Goal: Information Seeking & Learning: Learn about a topic

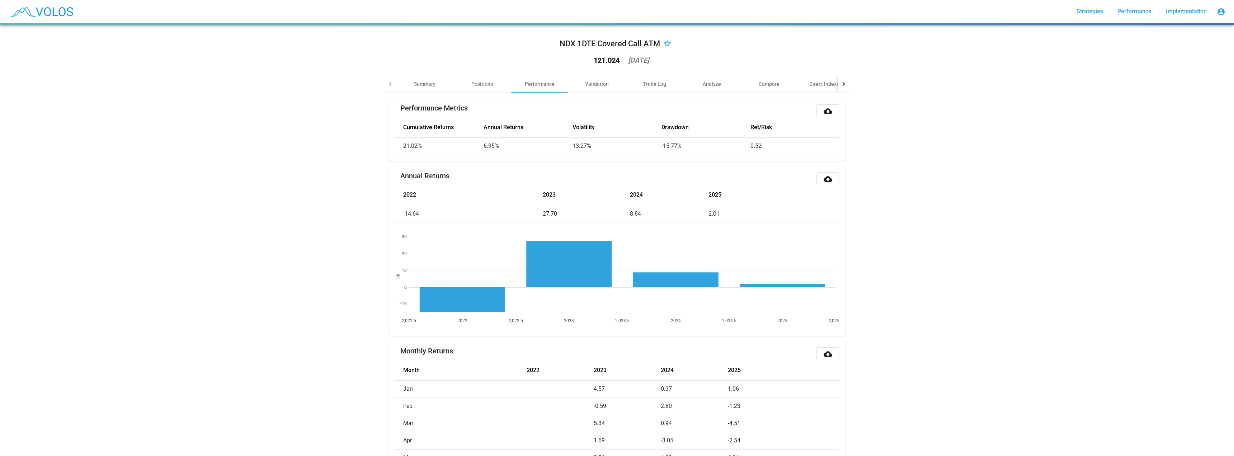
click at [1000, 192] on div "NDX 1DTE Covered Call ATM star_border 121.024 [DATE] Summary Positions Performa…" at bounding box center [617, 240] width 1234 height 431
click at [920, 187] on div "NDX 1DTE Covered Call ATM star_border 121.024 [DATE] Summary Positions Performa…" at bounding box center [617, 240] width 1234 height 431
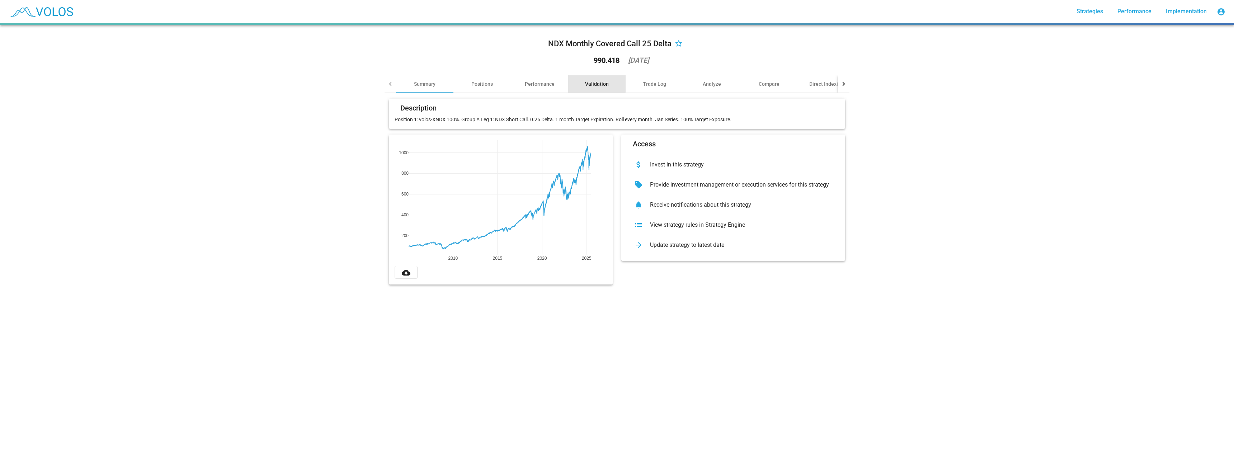
click at [588, 81] on div "Validation" at bounding box center [597, 83] width 24 height 7
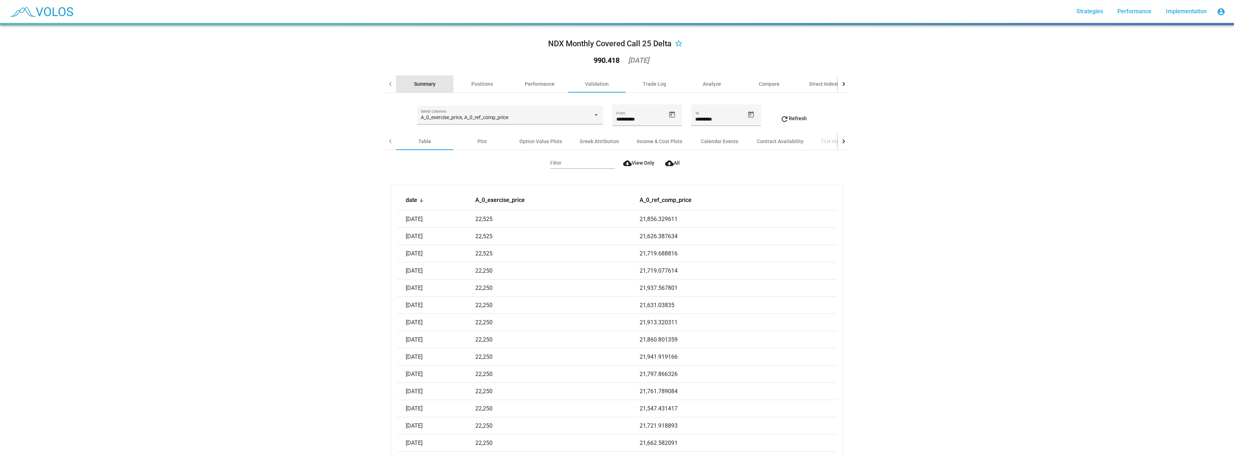
click at [424, 83] on div "Summary" at bounding box center [425, 83] width 22 height 7
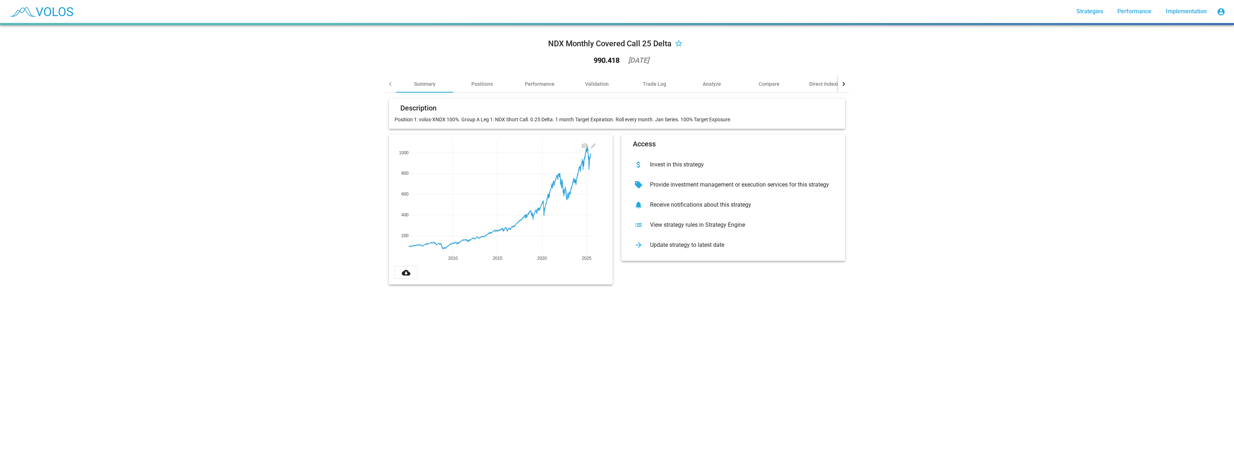
click at [411, 263] on div "2010 2015 2020 2025 200 400 600 800 1000" at bounding box center [501, 203] width 212 height 126
click at [405, 272] on mat-icon "cloud_download" at bounding box center [406, 272] width 9 height 9
